Goal: Transaction & Acquisition: Download file/media

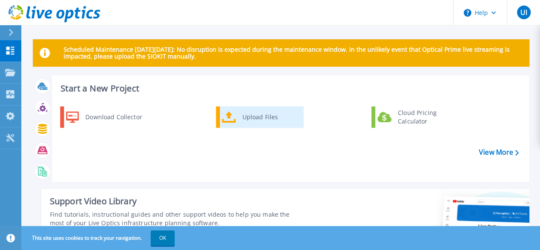
click at [245, 118] on div "Upload Files" at bounding box center [269, 116] width 63 height 17
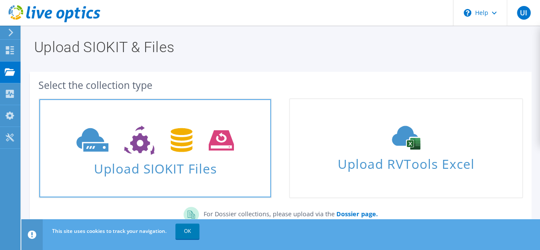
click at [200, 133] on icon at bounding box center [155, 139] width 158 height 29
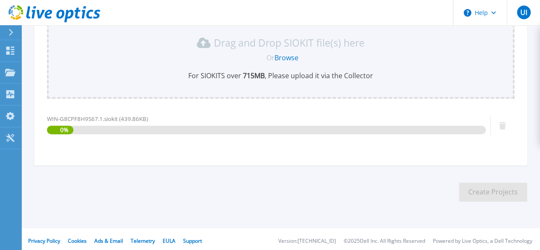
scroll to position [131, 0]
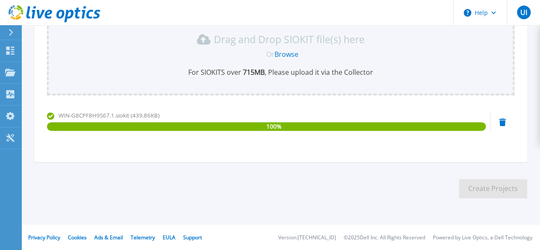
click at [231, 175] on section "Upload SIOKIT You may upload multiple SIOKIT files at the same time. All the Op…" at bounding box center [280, 56] width 519 height 323
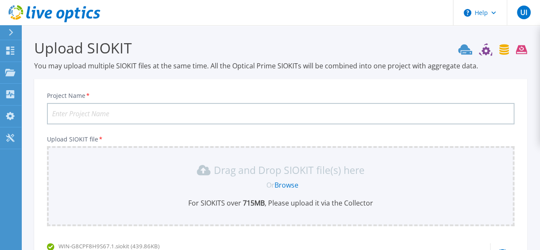
click at [247, 115] on input "Project Name *" at bounding box center [280, 113] width 467 height 21
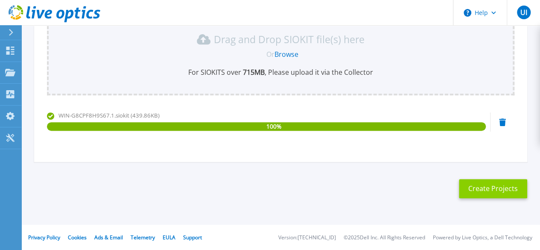
type input "Cargills [GEOGRAPHIC_DATA]"
click at [499, 197] on button "Create Projects" at bounding box center [493, 188] width 68 height 19
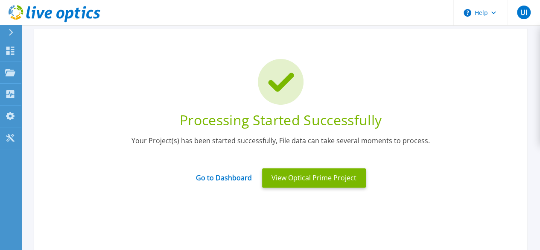
scroll to position [31, 0]
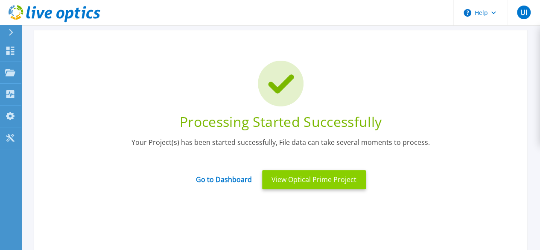
click at [305, 182] on button "View Optical Prime Project" at bounding box center [314, 179] width 104 height 19
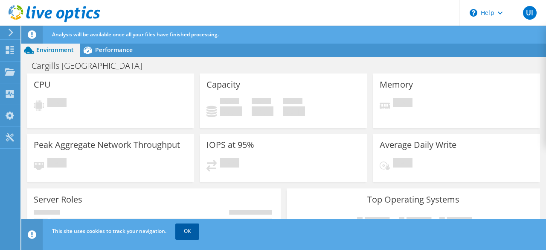
click at [190, 231] on link "OK" at bounding box center [187, 230] width 24 height 15
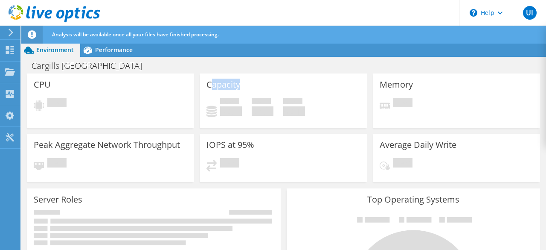
drag, startPoint x: 207, startPoint y: 85, endPoint x: 259, endPoint y: 93, distance: 51.9
click at [259, 93] on div "Capacity Used 0 GiB Free 0 GiB Total 0 GiB" at bounding box center [283, 100] width 167 height 55
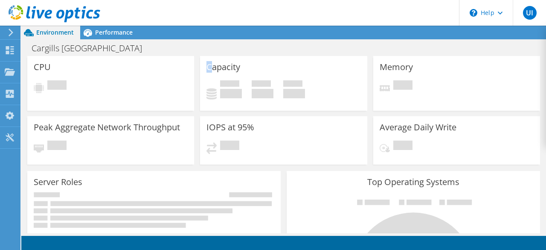
drag, startPoint x: 205, startPoint y: 83, endPoint x: 210, endPoint y: 64, distance: 20.0
click at [210, 64] on h3 "Capacity" at bounding box center [224, 66] width 34 height 9
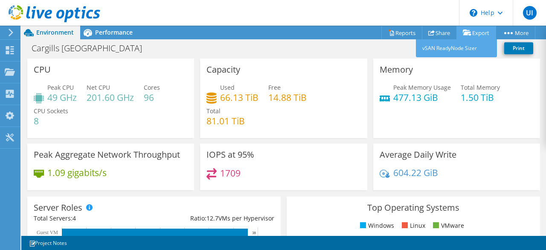
click at [469, 33] on link "Export" at bounding box center [477, 32] width 40 height 13
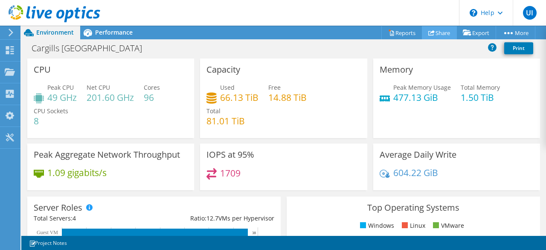
click at [437, 34] on link "Share" at bounding box center [439, 32] width 35 height 13
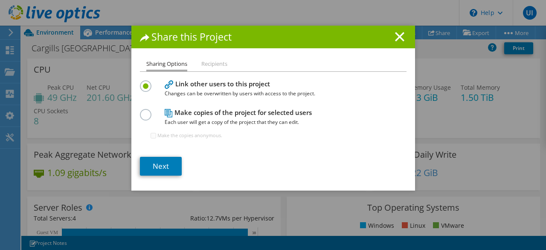
click at [389, 40] on h1 "Share this Project" at bounding box center [273, 37] width 267 height 10
click at [396, 38] on icon at bounding box center [399, 36] width 9 height 9
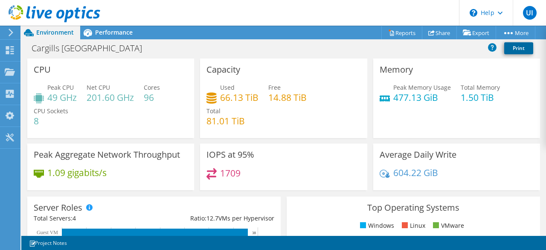
click at [509, 49] on link "Print" at bounding box center [519, 48] width 29 height 12
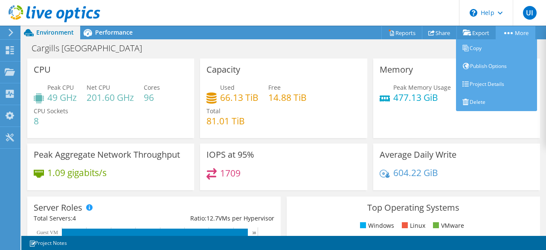
click at [507, 30] on link "More" at bounding box center [516, 32] width 40 height 13
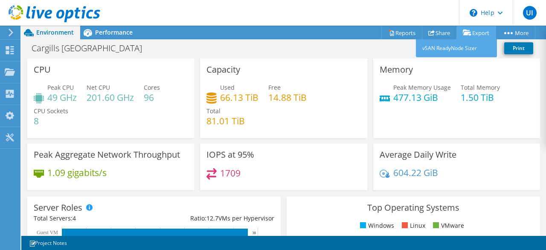
click at [475, 32] on link "Export" at bounding box center [477, 32] width 40 height 13
click at [463, 35] on icon at bounding box center [467, 32] width 9 height 6
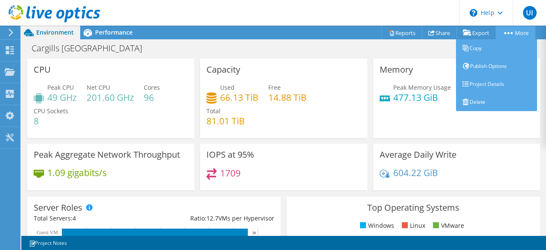
click at [514, 39] on link "More" at bounding box center [516, 32] width 40 height 13
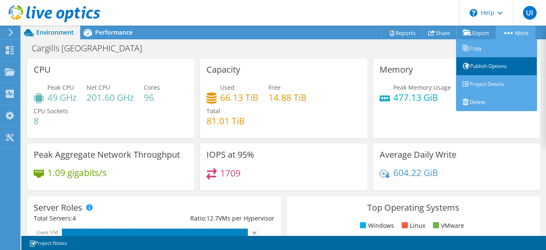
click at [482, 63] on link "Publish Options" at bounding box center [496, 66] width 81 height 18
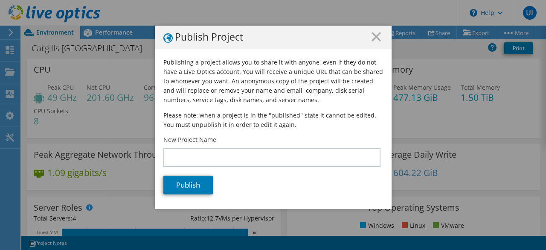
click at [366, 41] on h1 "Publish Project" at bounding box center [273, 37] width 220 height 11
click at [367, 38] on h1 "Publish Project" at bounding box center [273, 37] width 220 height 11
click at [373, 38] on icon at bounding box center [376, 36] width 9 height 9
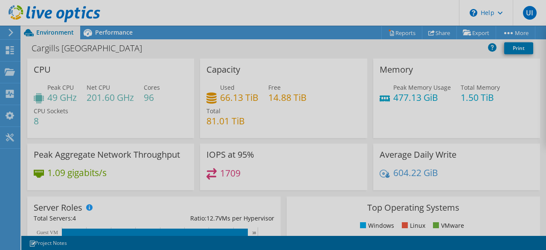
click at [393, 37] on div at bounding box center [273, 125] width 546 height 250
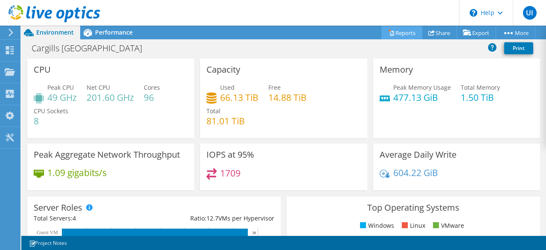
click at [391, 35] on link "Reports" at bounding box center [402, 32] width 41 height 13
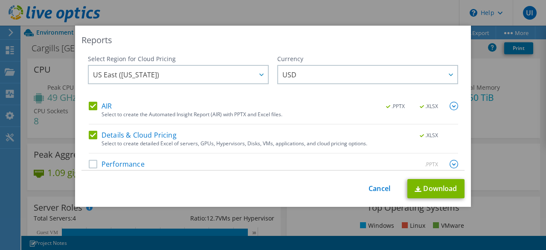
scroll to position [12, 0]
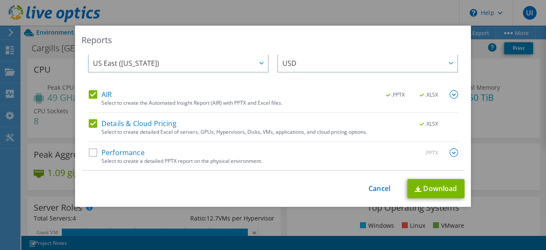
click at [89, 149] on label "Performance" at bounding box center [117, 152] width 56 height 9
click at [0, 0] on input "Performance" at bounding box center [0, 0] width 0 height 0
click at [92, 121] on label "Details & Cloud Pricing" at bounding box center [133, 123] width 88 height 9
click at [0, 0] on input "Details & Cloud Pricing" at bounding box center [0, 0] width 0 height 0
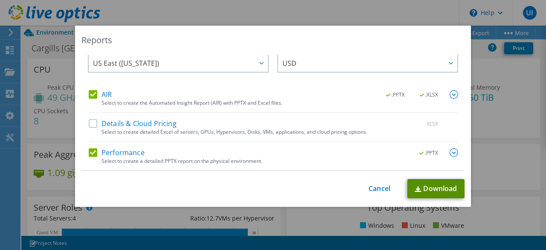
click at [418, 187] on link "Download" at bounding box center [436, 188] width 57 height 19
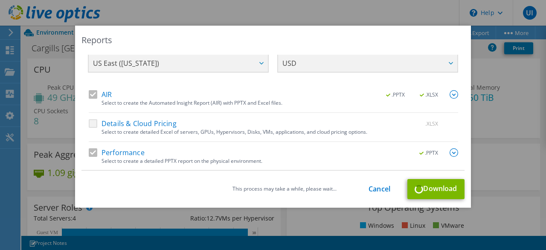
click at [432, 189] on div "This process may take a while, please wait... Cancel Download" at bounding box center [273, 189] width 383 height 20
click at [382, 189] on link "Cancel" at bounding box center [380, 189] width 22 height 8
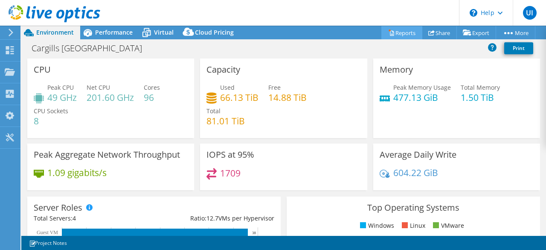
click at [398, 33] on link "Reports" at bounding box center [402, 32] width 41 height 13
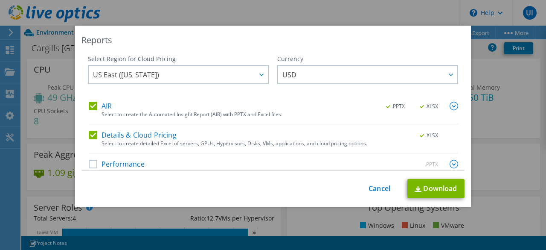
click at [91, 131] on label "Details & Cloud Pricing" at bounding box center [133, 135] width 88 height 9
click at [0, 0] on input "Details & Cloud Pricing" at bounding box center [0, 0] width 0 height 0
click at [414, 106] on span ".XLSX" at bounding box center [430, 106] width 32 height 6
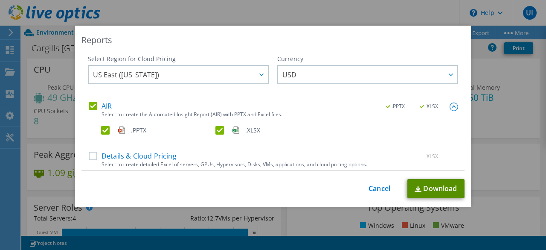
click at [426, 194] on link "Download" at bounding box center [436, 188] width 57 height 19
click at [422, 186] on link "Download" at bounding box center [436, 188] width 57 height 19
